Goal: Navigation & Orientation: Find specific page/section

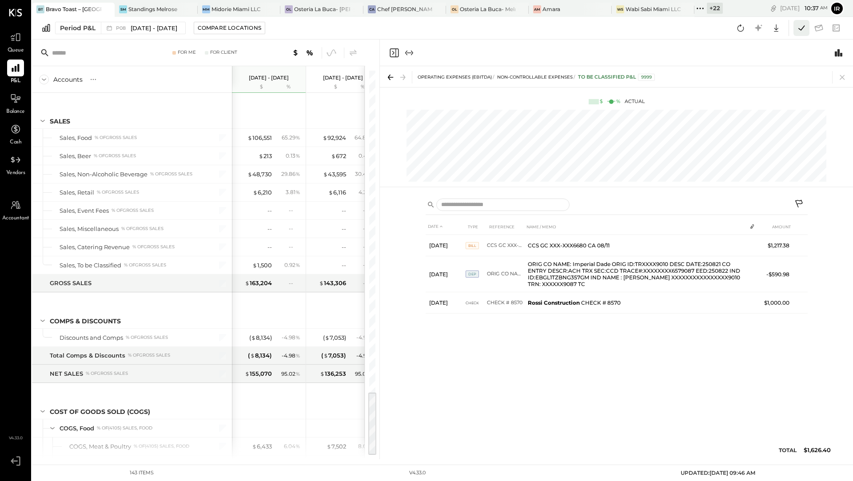
scroll to position [1895, 0]
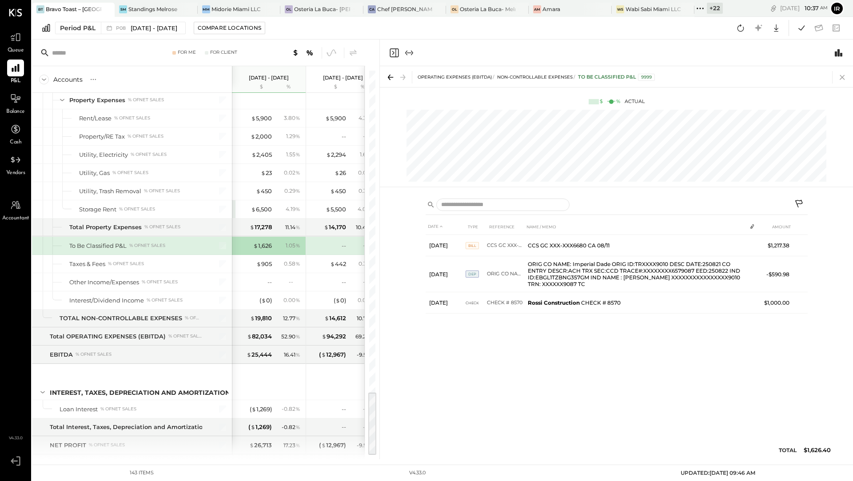
click at [842, 78] on icon at bounding box center [842, 77] width 5 height 5
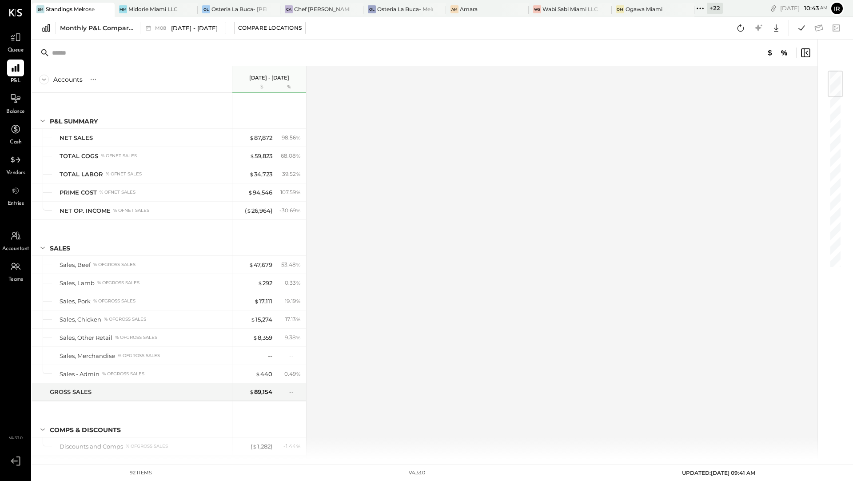
scroll to position [1316, 0]
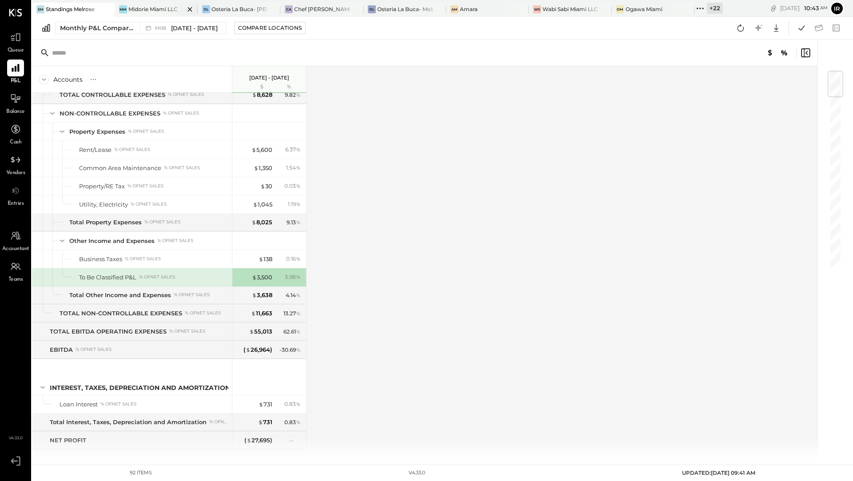
click at [148, 12] on div "Midorie Miami LLC" at bounding box center [152, 9] width 49 height 8
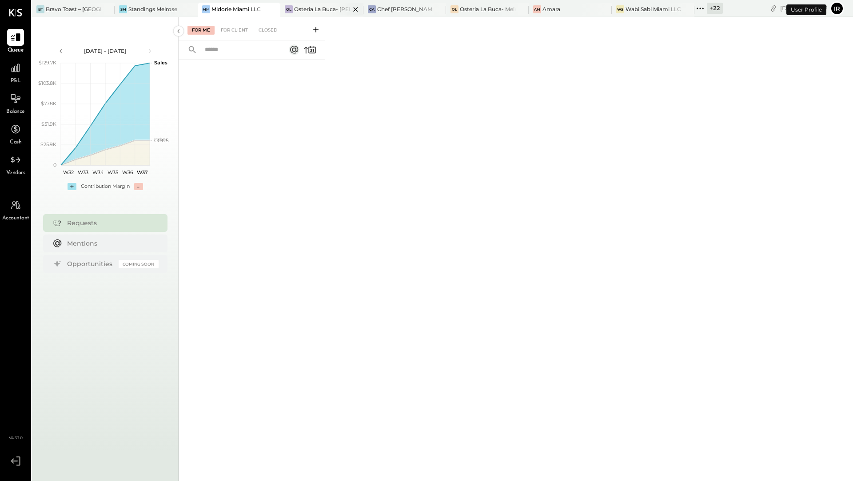
click at [303, 6] on div "Osteria La Buca- [PERSON_NAME][GEOGRAPHIC_DATA]" at bounding box center [322, 9] width 56 height 8
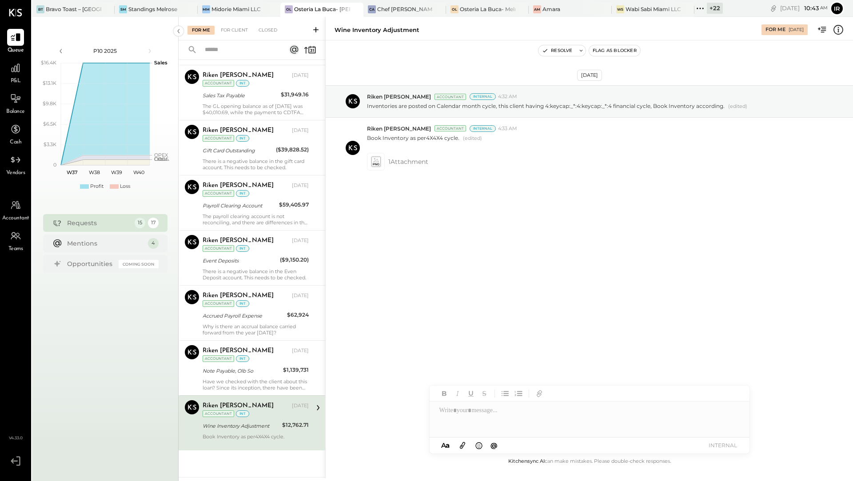
scroll to position [511, 0]
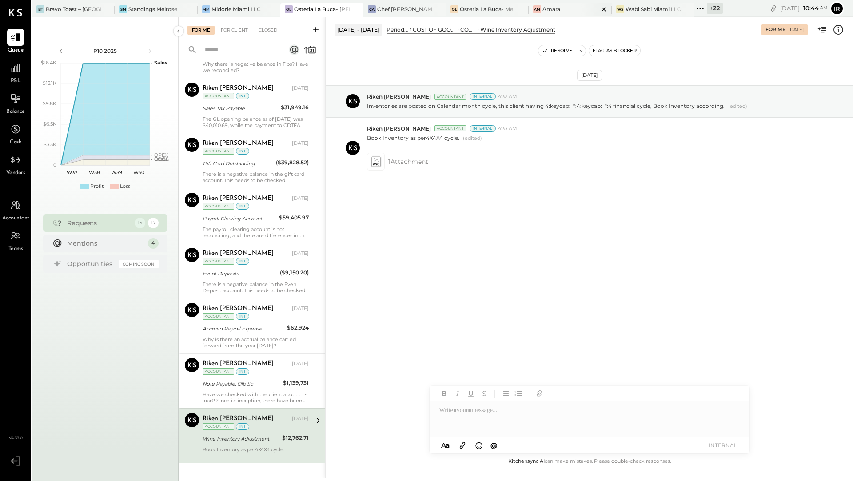
click at [542, 10] on div "Am Amara" at bounding box center [563, 9] width 69 height 8
